Goal: Task Accomplishment & Management: Manage account settings

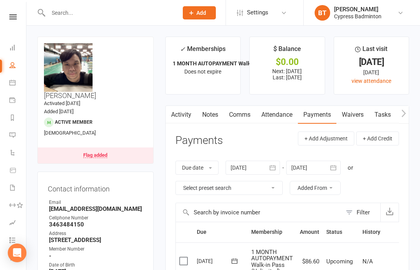
click at [17, 14] on link at bounding box center [13, 16] width 28 height 5
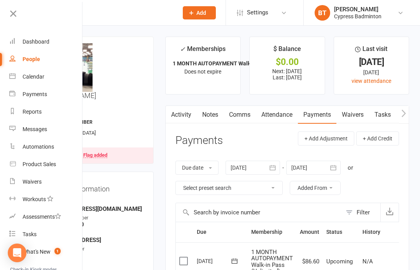
click at [61, 185] on link "Waivers" at bounding box center [45, 181] width 73 height 17
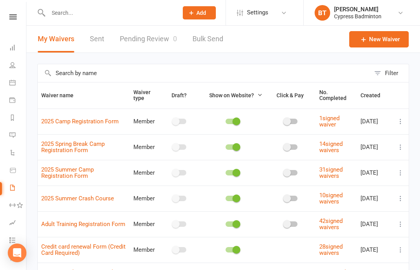
click at [139, 41] on link "Pending Review 0" at bounding box center [148, 39] width 57 height 27
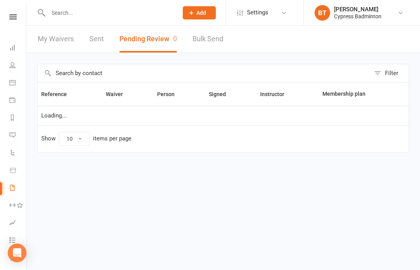
select select "50"
click at [13, 17] on icon at bounding box center [12, 16] width 7 height 5
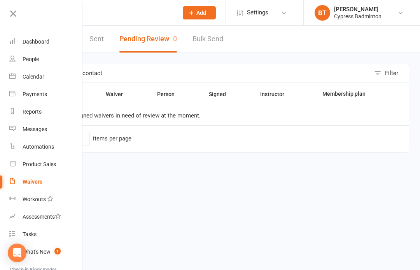
click at [55, 111] on link "Reports" at bounding box center [45, 111] width 73 height 17
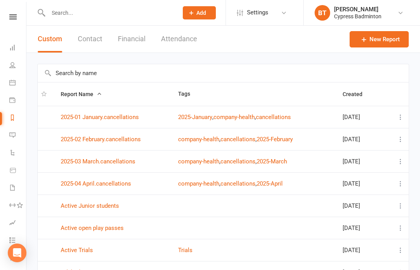
click at [132, 34] on button "Financial" at bounding box center [132, 39] width 28 height 27
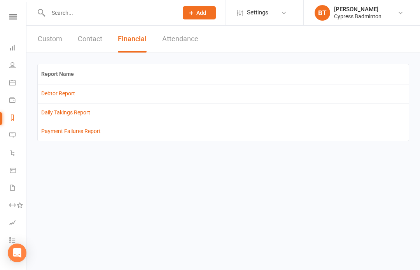
click at [63, 91] on link "Debtor Report" at bounding box center [58, 93] width 34 height 6
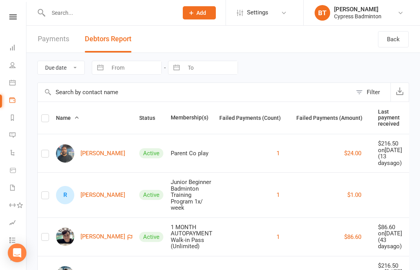
click at [13, 16] on icon at bounding box center [12, 16] width 7 height 5
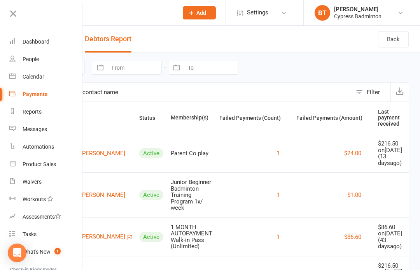
click at [57, 164] on link "Product Sales" at bounding box center [45, 163] width 73 height 17
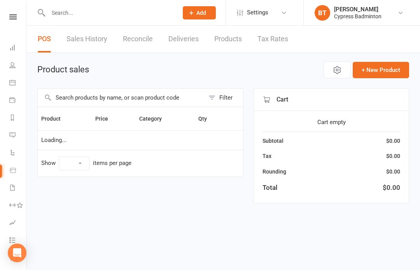
select select "100"
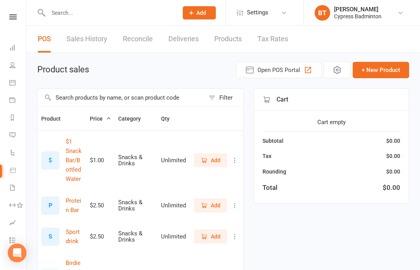
click at [96, 45] on link "Sales History" at bounding box center [86, 39] width 41 height 27
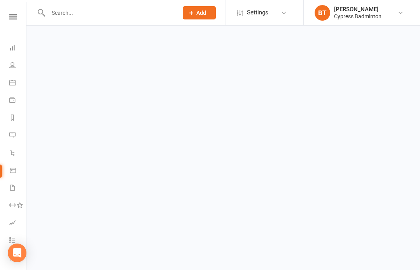
select select "100"
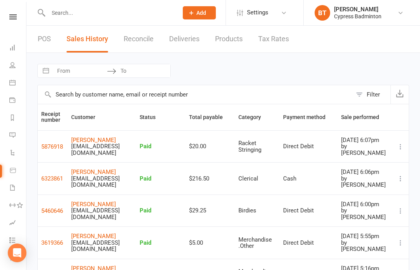
click at [71, 71] on input "From" at bounding box center [80, 70] width 54 height 13
select select "7"
select select "2025"
select select "8"
select select "2025"
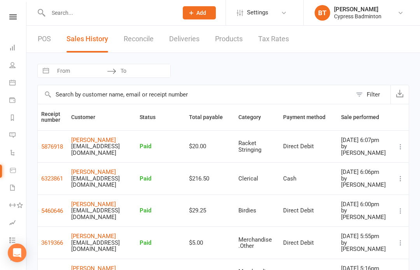
select select "9"
select select "2025"
select select "10"
select select "2025"
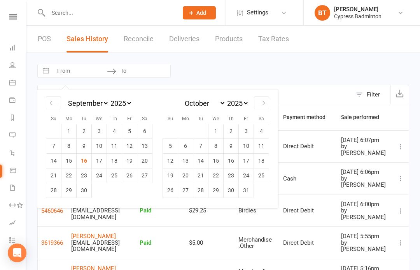
click at [66, 155] on td "15" at bounding box center [68, 160] width 15 height 15
type input "[DATE]"
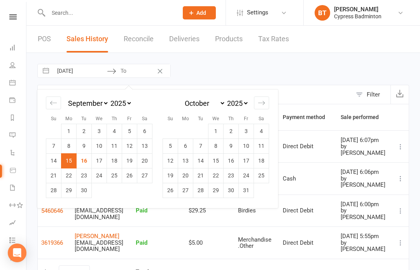
click at [83, 159] on td "16" at bounding box center [84, 160] width 15 height 15
type input "[DATE]"
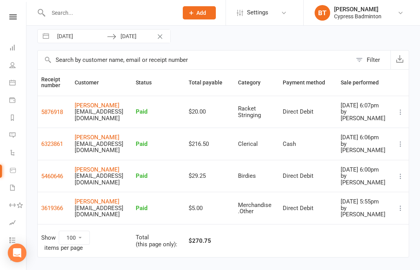
scroll to position [35, 0]
